Goal: Information Seeking & Learning: Learn about a topic

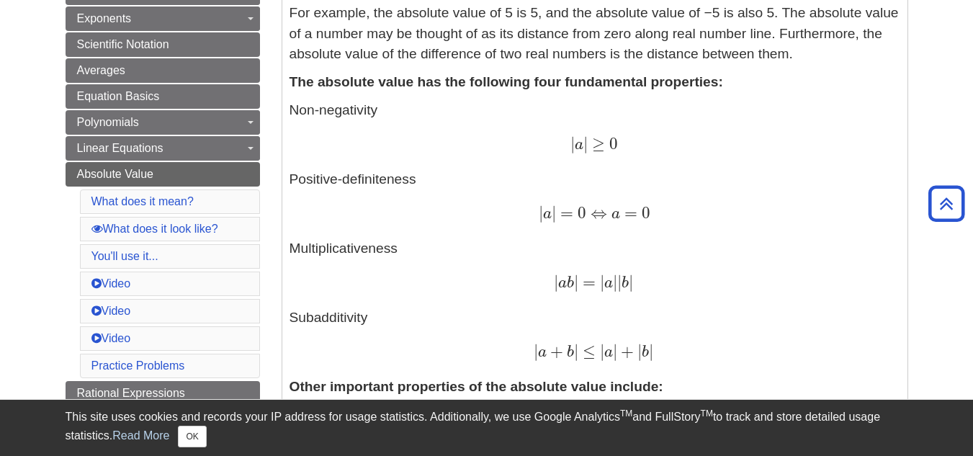
scroll to position [432, 0]
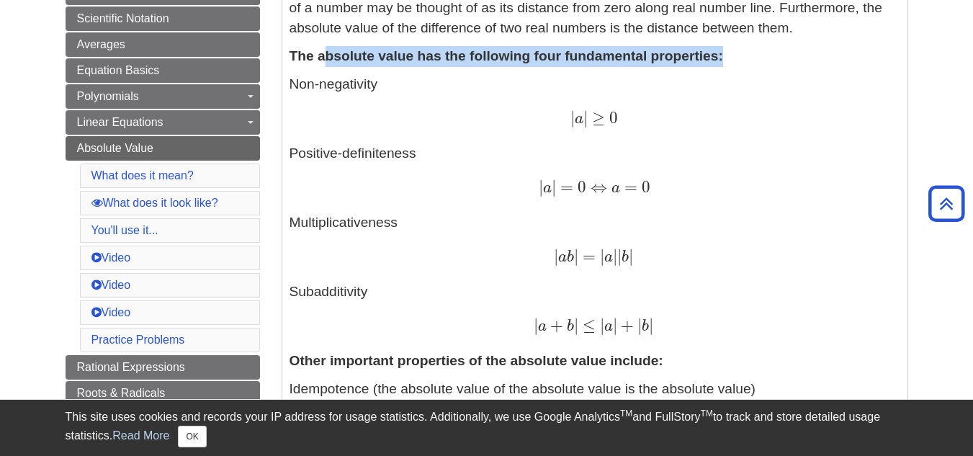
drag, startPoint x: 329, startPoint y: 56, endPoint x: 748, endPoint y: 53, distance: 420.0
click at [748, 53] on p "The absolute value has the following four fundamental properties:" at bounding box center [595, 56] width 611 height 21
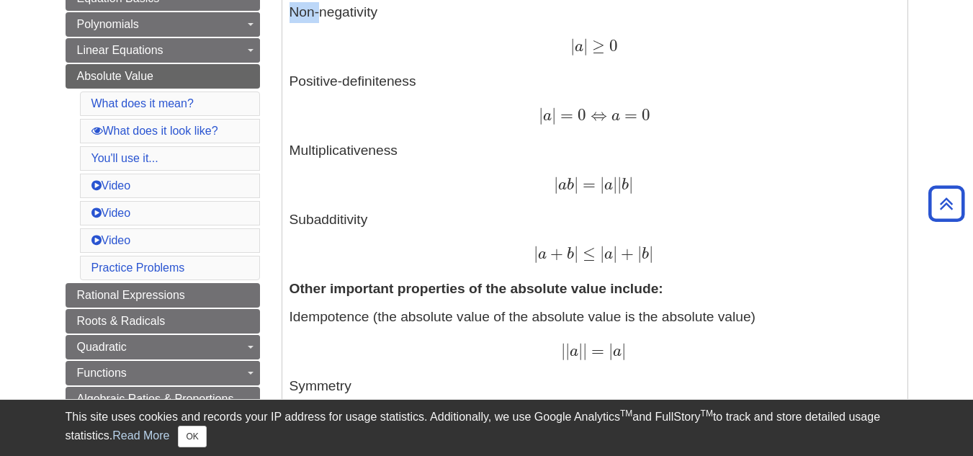
scroll to position [500, 0]
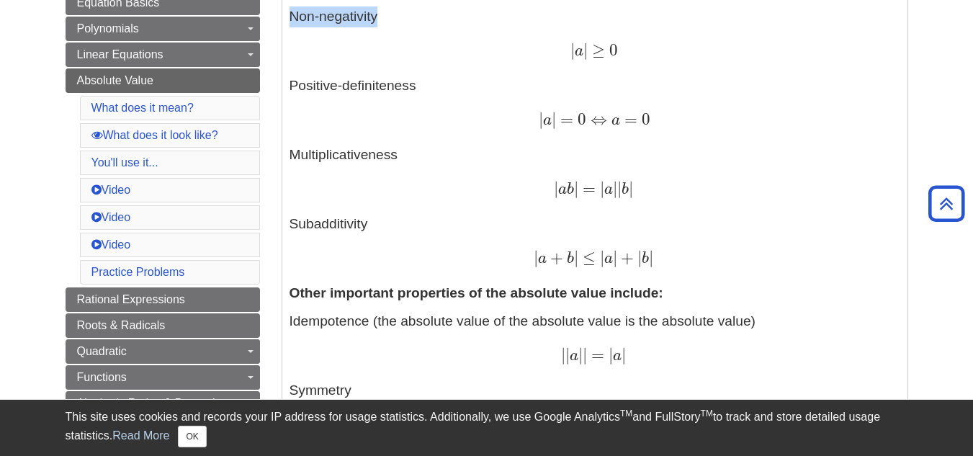
drag, startPoint x: 290, startPoint y: 13, endPoint x: 385, endPoint y: 20, distance: 95.4
click at [385, 20] on p "Non-negativity | a | ≥ 0 | a | ≥ 0 Positive-definiteness | a | = 0 ⇔ a = 0 | a …" at bounding box center [595, 137] width 611 height 263
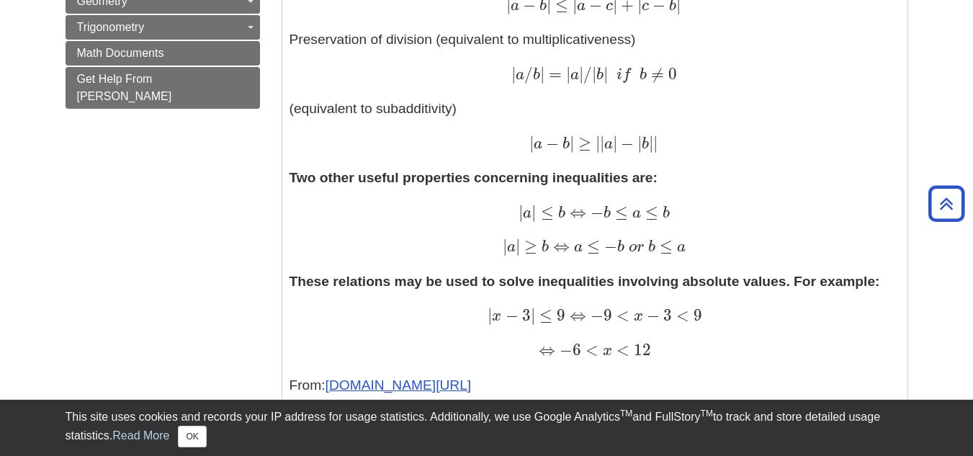
scroll to position [1076, 0]
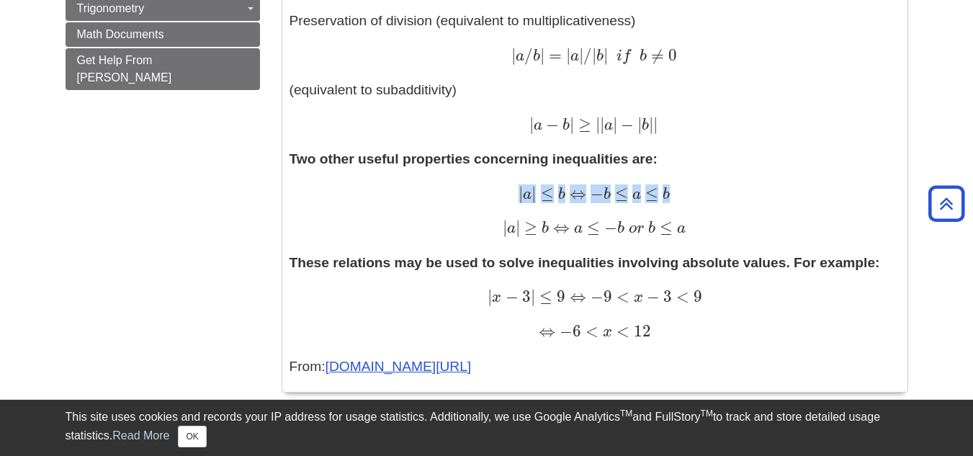
drag, startPoint x: 521, startPoint y: 195, endPoint x: 675, endPoint y: 193, distance: 154.2
click at [675, 193] on div "| a | ≤ b ⇔ − b ≤ a ≤ b | a | ≤ b ⇔ − b ≤ a ≤ b" at bounding box center [595, 194] width 611 height 21
click at [694, 200] on div "| a | ≤ b ⇔ − b ≤ a ≤ b | a | ≤ b ⇔ − b ≤ a ≤ b" at bounding box center [595, 194] width 611 height 21
click at [514, 226] on span "a" at bounding box center [511, 228] width 9 height 16
click at [643, 195] on span "| a | ≤ b ⇔ − b ≤ a ≤ b" at bounding box center [594, 193] width 151 height 19
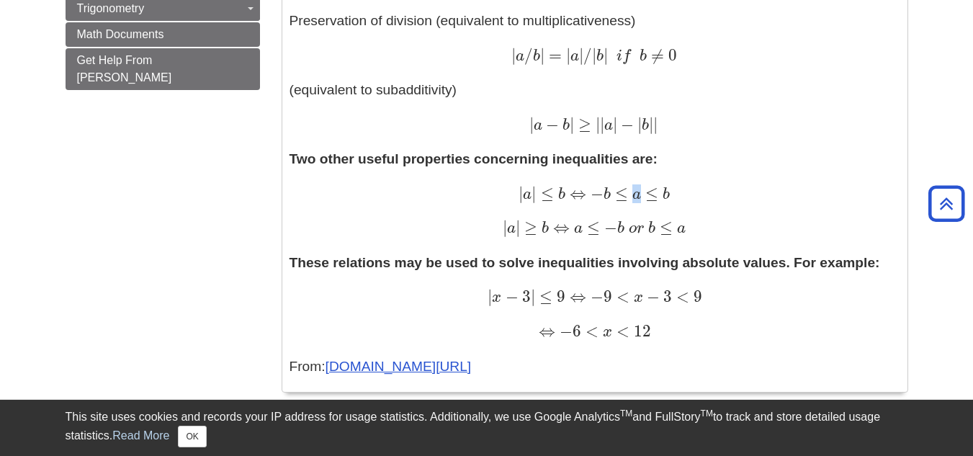
click at [637, 194] on span "a" at bounding box center [634, 195] width 13 height 16
drag, startPoint x: 633, startPoint y: 192, endPoint x: 674, endPoint y: 191, distance: 40.3
click at [674, 191] on div "| a | ≤ b ⇔ − b ≤ a ≤ b | a | ≤ b ⇔ − b ≤ a ≤ b" at bounding box center [595, 194] width 611 height 21
click at [639, 194] on span "a" at bounding box center [634, 195] width 13 height 16
drag, startPoint x: 634, startPoint y: 194, endPoint x: 643, endPoint y: 196, distance: 9.6
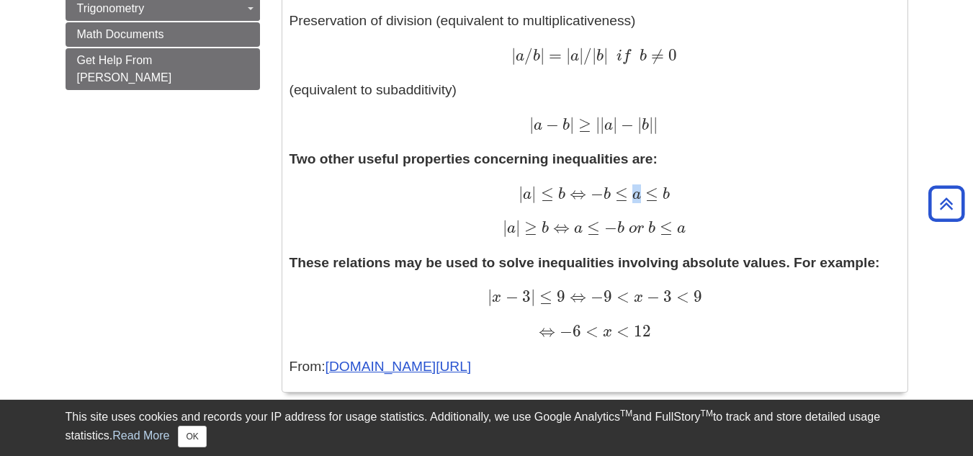
click at [643, 196] on span "| a | ≤ b ⇔ − b ≤ a ≤ b" at bounding box center [594, 193] width 151 height 19
click at [529, 197] on span "a" at bounding box center [527, 195] width 9 height 16
drag, startPoint x: 596, startPoint y: 194, endPoint x: 609, endPoint y: 193, distance: 13.0
click at [609, 193] on span "| a | ≤ b ⇔ − b ≤ a ≤ b" at bounding box center [594, 193] width 151 height 19
click at [524, 196] on span "a" at bounding box center [527, 195] width 9 height 16
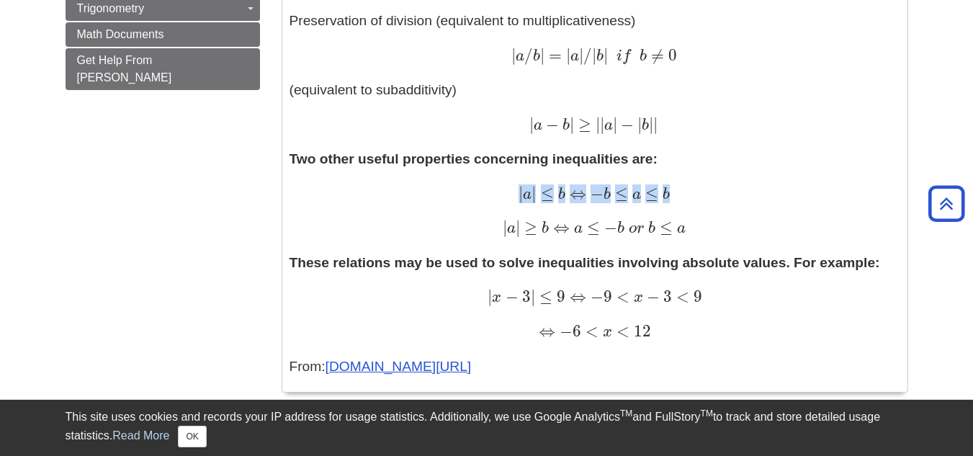
drag, startPoint x: 519, startPoint y: 196, endPoint x: 673, endPoint y: 200, distance: 153.5
click at [673, 200] on div "| a | ≤ b ⇔ − b ≤ a ≤ b | a | ≤ b ⇔ − b ≤ a ≤ b" at bounding box center [595, 194] width 611 height 21
copy span "| a | ≤ b ⇔ − b ≤ a ≤ b"
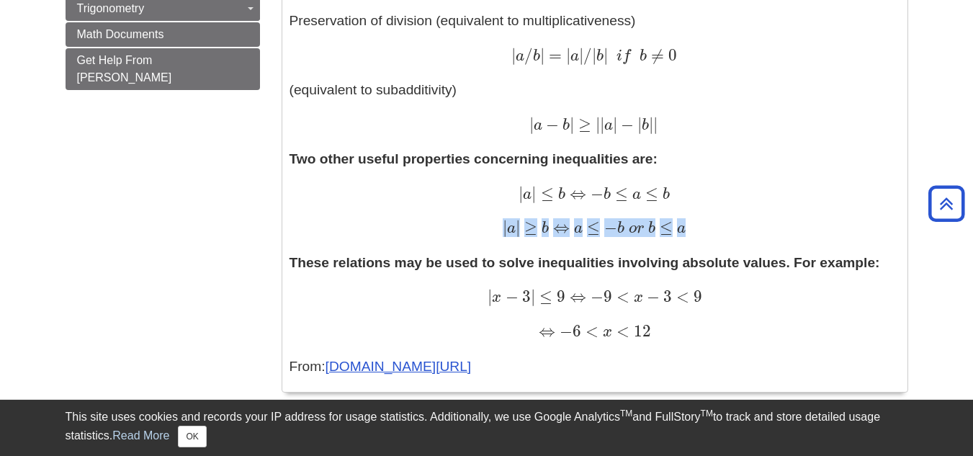
drag, startPoint x: 503, startPoint y: 230, endPoint x: 699, endPoint y: 223, distance: 196.1
click at [699, 223] on div "| a | ≥ b ⇔ a ≤ − b o r b ≤ a | a | ≥ b ⇔ a ≤ − b o r b ≤ a" at bounding box center [595, 228] width 611 height 21
copy span "| a | ≥ b ⇔ a ≤ − b o r b ≤ a"
click at [493, 216] on p "Two other useful properties concerning inequalities are: | a | ≤ b ⇔ − b ≤ a ≤ …" at bounding box center [595, 194] width 611 height 90
click at [583, 228] on span "a" at bounding box center [576, 228] width 13 height 16
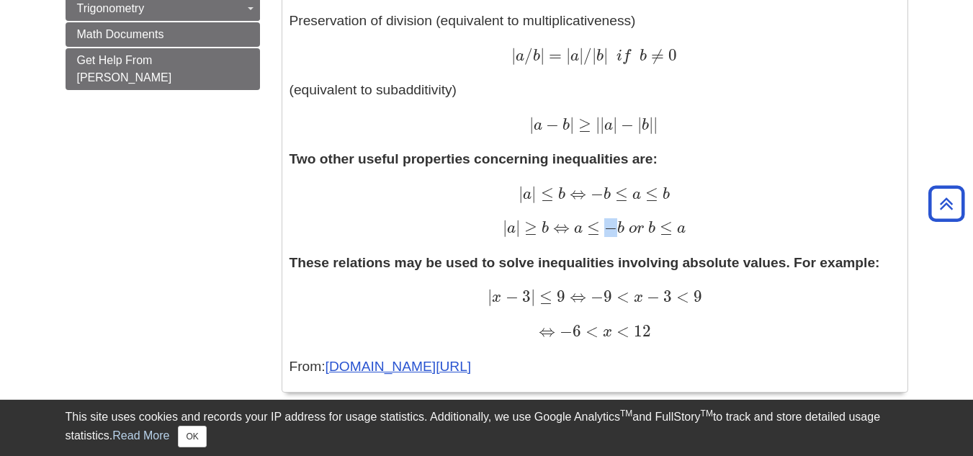
drag, startPoint x: 610, startPoint y: 226, endPoint x: 621, endPoint y: 225, distance: 10.9
click at [621, 225] on span "| a | ≥ b ⇔ a ≤ − b o r b ≤ a" at bounding box center [594, 227] width 183 height 19
click at [630, 228] on span "o" at bounding box center [633, 228] width 8 height 16
drag, startPoint x: 630, startPoint y: 228, endPoint x: 643, endPoint y: 229, distance: 13.0
click at [643, 229] on span "| a | ≥ b ⇔ a ≤ − b o r b ≤ a" at bounding box center [594, 227] width 183 height 19
